Goal: Browse casually: Explore the website without a specific task or goal

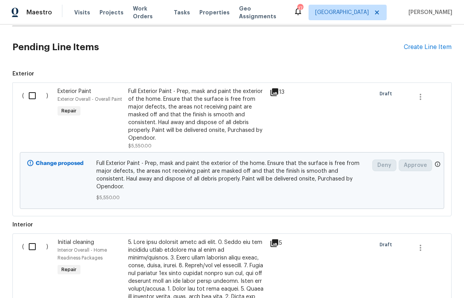
scroll to position [177, 0]
click at [274, 93] on icon at bounding box center [274, 92] width 8 height 8
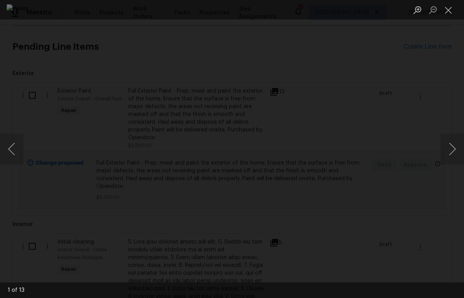
click at [445, 148] on button "Next image" at bounding box center [451, 148] width 23 height 31
click at [446, 146] on button "Next image" at bounding box center [451, 148] width 23 height 31
click at [446, 149] on button "Next image" at bounding box center [451, 148] width 23 height 31
click at [446, 151] on button "Next image" at bounding box center [451, 148] width 23 height 31
click at [446, 154] on button "Next image" at bounding box center [451, 148] width 23 height 31
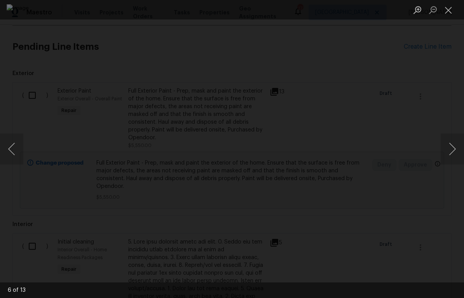
click at [447, 153] on button "Next image" at bounding box center [451, 148] width 23 height 31
click at [449, 151] on button "Next image" at bounding box center [451, 148] width 23 height 31
click at [448, 158] on button "Next image" at bounding box center [451, 148] width 23 height 31
click at [448, 156] on button "Next image" at bounding box center [451, 148] width 23 height 31
click at [449, 153] on button "Next image" at bounding box center [451, 148] width 23 height 31
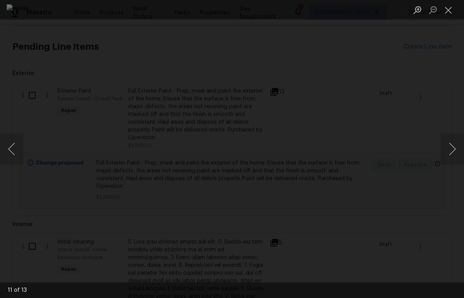
click at [446, 11] on button "Close lightbox" at bounding box center [448, 10] width 16 height 14
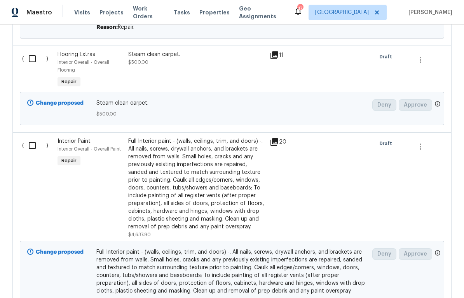
scroll to position [867, 0]
click at [271, 138] on icon at bounding box center [274, 142] width 8 height 8
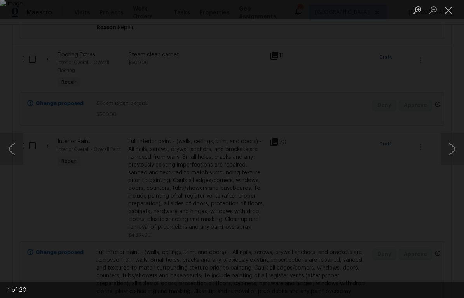
click at [447, 148] on button "Next image" at bounding box center [451, 148] width 23 height 31
click at [451, 138] on button "Next image" at bounding box center [451, 148] width 23 height 31
click at [447, 140] on button "Next image" at bounding box center [451, 148] width 23 height 31
click at [447, 141] on button "Next image" at bounding box center [451, 148] width 23 height 31
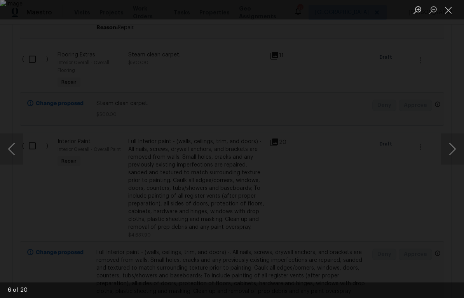
click at [446, 142] on button "Next image" at bounding box center [451, 148] width 23 height 31
click at [447, 143] on button "Next image" at bounding box center [451, 148] width 23 height 31
click at [449, 143] on button "Next image" at bounding box center [451, 148] width 23 height 31
click at [447, 142] on button "Next image" at bounding box center [451, 148] width 23 height 31
click at [446, 143] on button "Next image" at bounding box center [451, 148] width 23 height 31
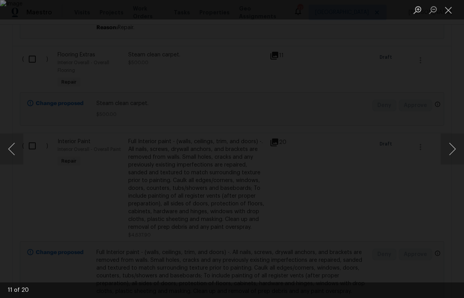
click at [447, 144] on button "Next image" at bounding box center [451, 148] width 23 height 31
click at [450, 138] on button "Next image" at bounding box center [451, 148] width 23 height 31
click at [444, 144] on button "Next image" at bounding box center [451, 148] width 23 height 31
click at [448, 144] on button "Next image" at bounding box center [451, 148] width 23 height 31
click at [448, 143] on button "Next image" at bounding box center [451, 148] width 23 height 31
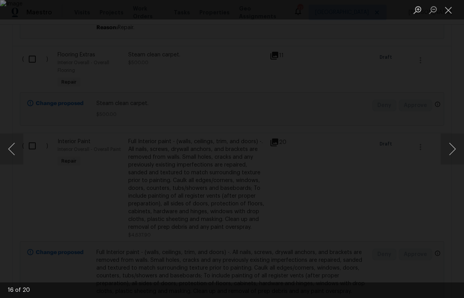
click at [449, 144] on button "Next image" at bounding box center [451, 148] width 23 height 31
click at [447, 147] on button "Next image" at bounding box center [451, 148] width 23 height 31
click at [449, 141] on button "Next image" at bounding box center [451, 148] width 23 height 31
click at [447, 146] on button "Next image" at bounding box center [451, 148] width 23 height 31
click at [449, 10] on button "Close lightbox" at bounding box center [448, 10] width 16 height 14
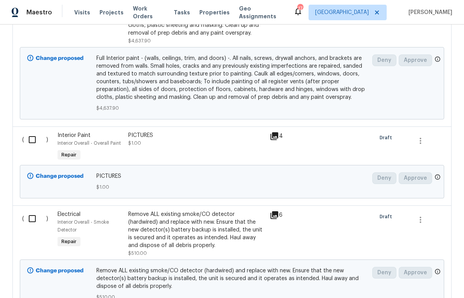
scroll to position [1061, 0]
click at [277, 132] on icon at bounding box center [274, 136] width 8 height 8
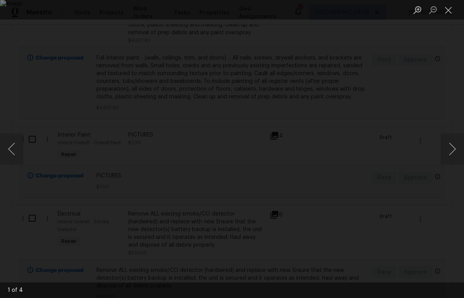
click at [447, 143] on button "Next image" at bounding box center [451, 148] width 23 height 31
click at [447, 13] on button "Close lightbox" at bounding box center [448, 10] width 16 height 14
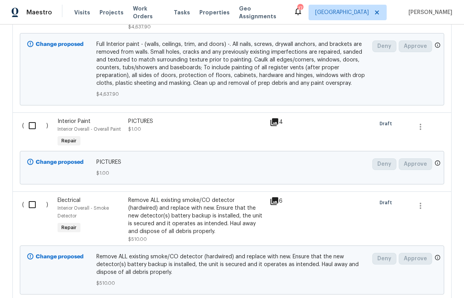
scroll to position [1136, 0]
